Goal: Information Seeking & Learning: Check status

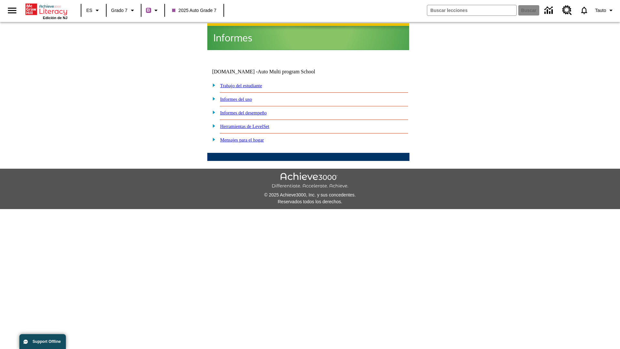
click at [252, 110] on link "Informes del desempeño" at bounding box center [243, 112] width 46 height 5
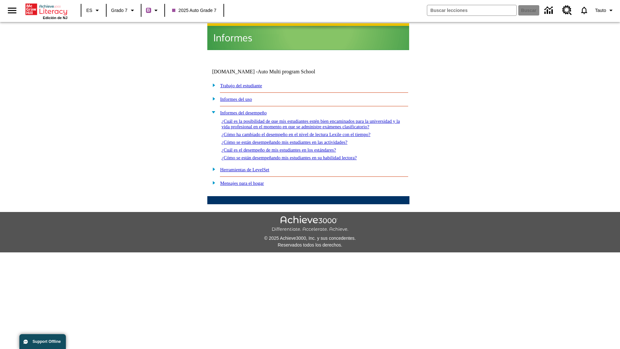
click at [301, 155] on link "¿Cómo se están desempeñando mis estudiantes en su habilidad lectora?" at bounding box center [288, 157] width 135 height 5
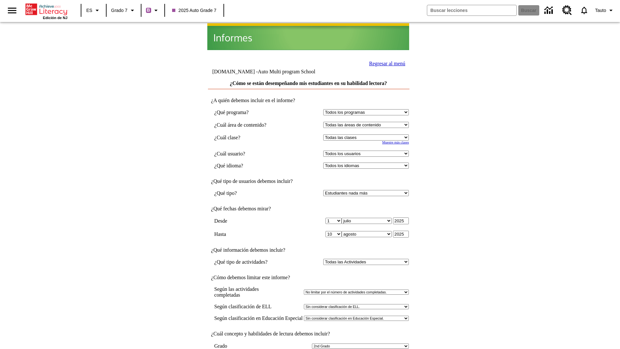
select select "2"
select select "2349292"
